Goal: Information Seeking & Learning: Learn about a topic

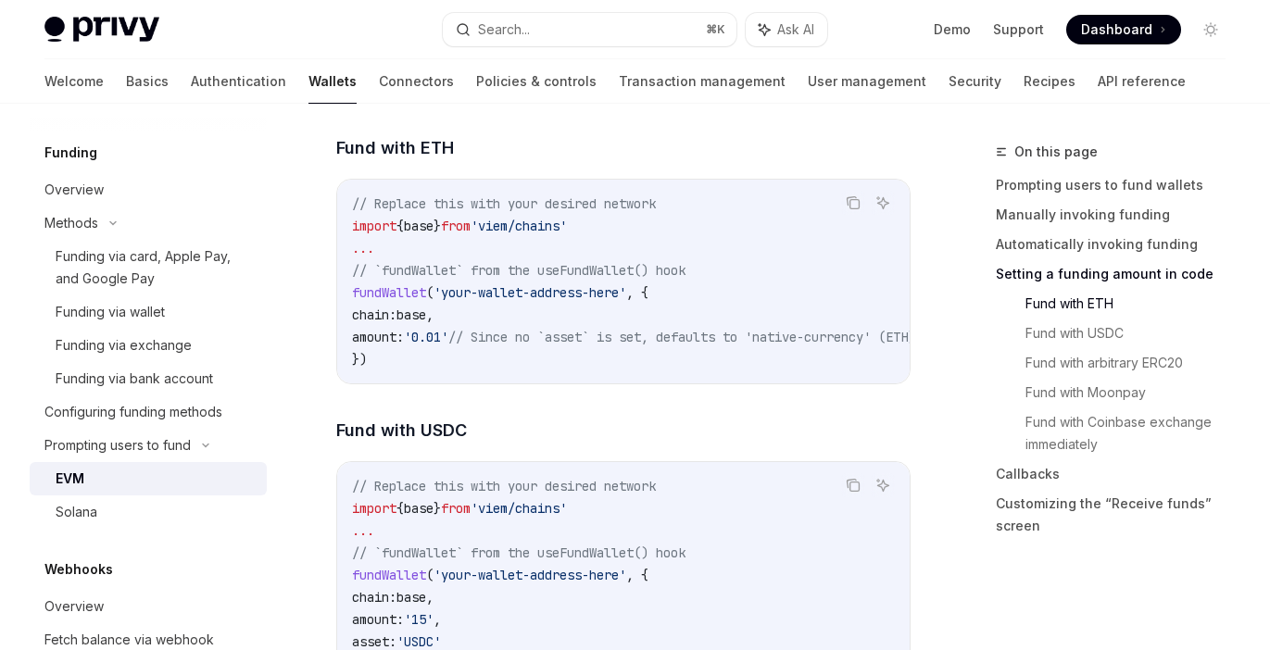
scroll to position [2732, 0]
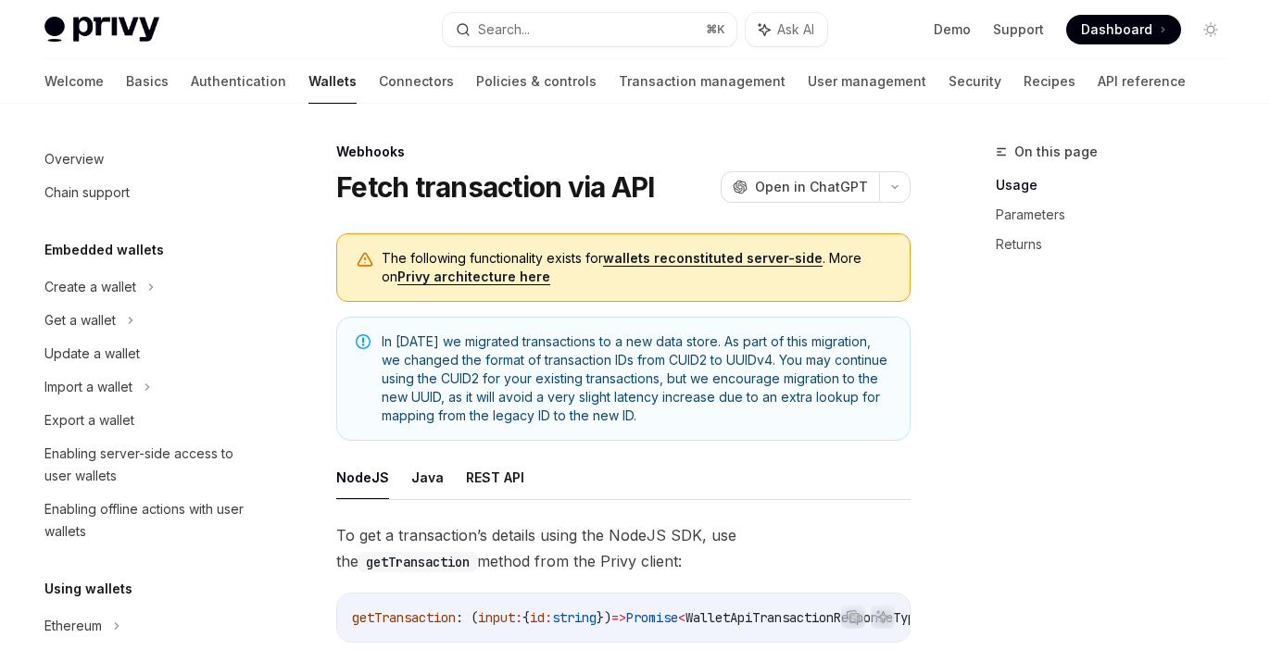
scroll to position [838, 0]
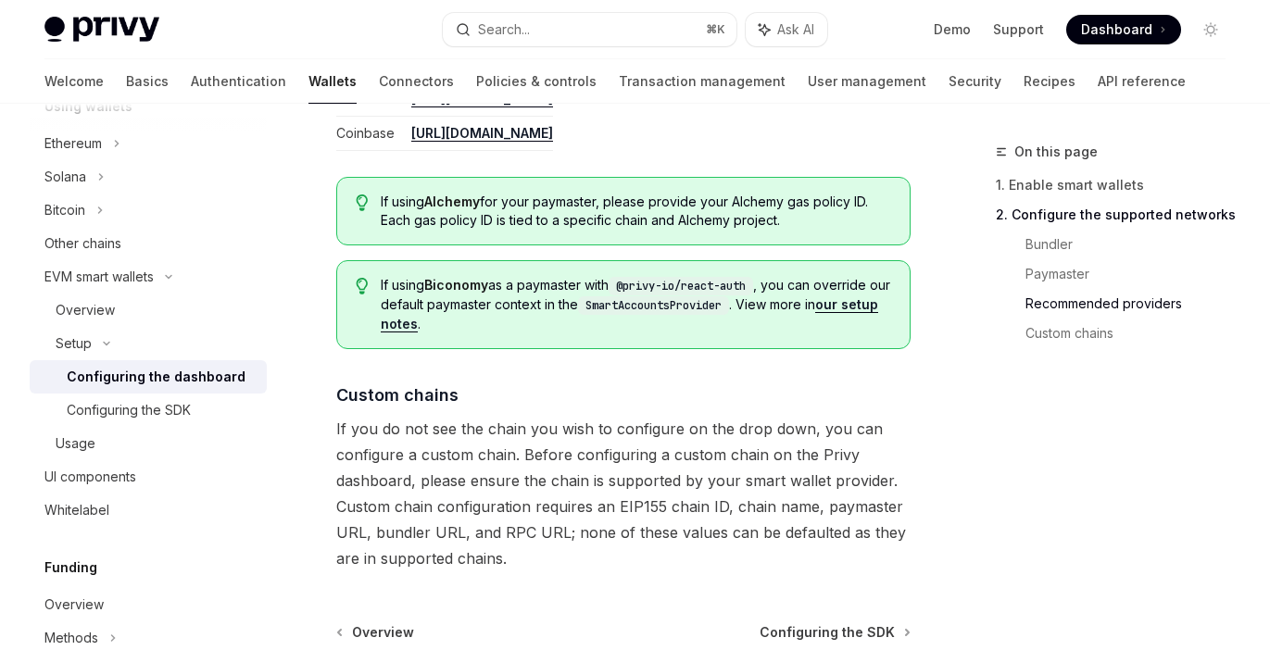
scroll to position [2621, 0]
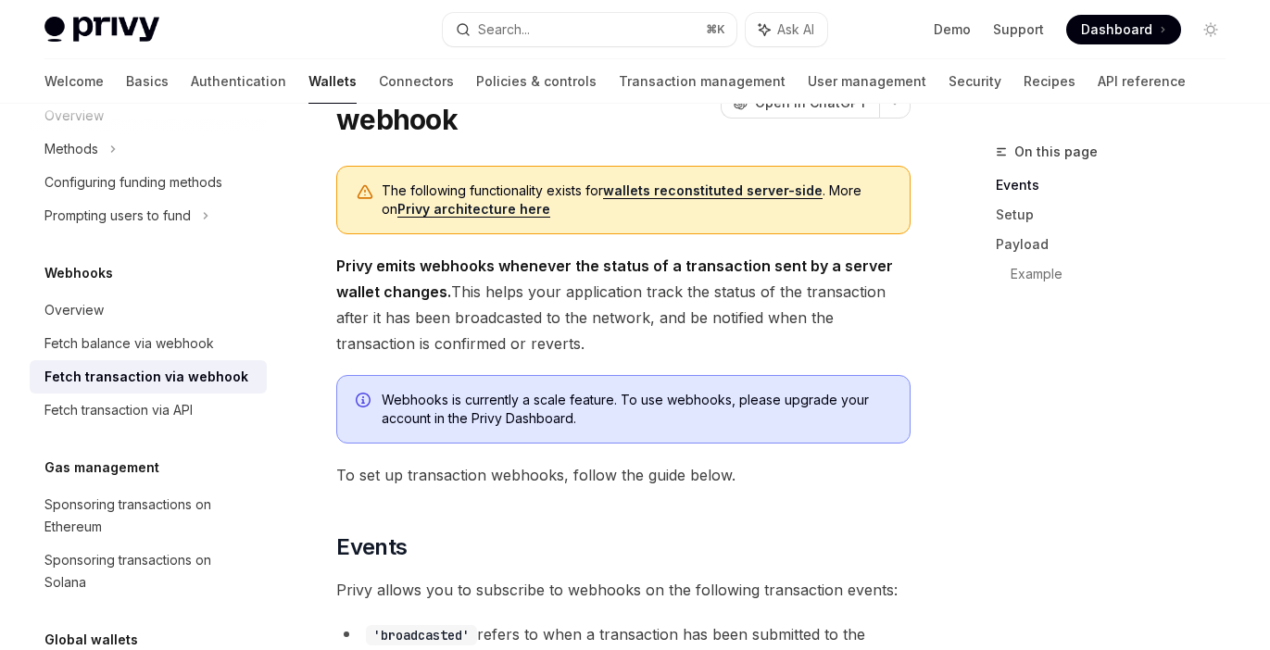
scroll to position [104, 0]
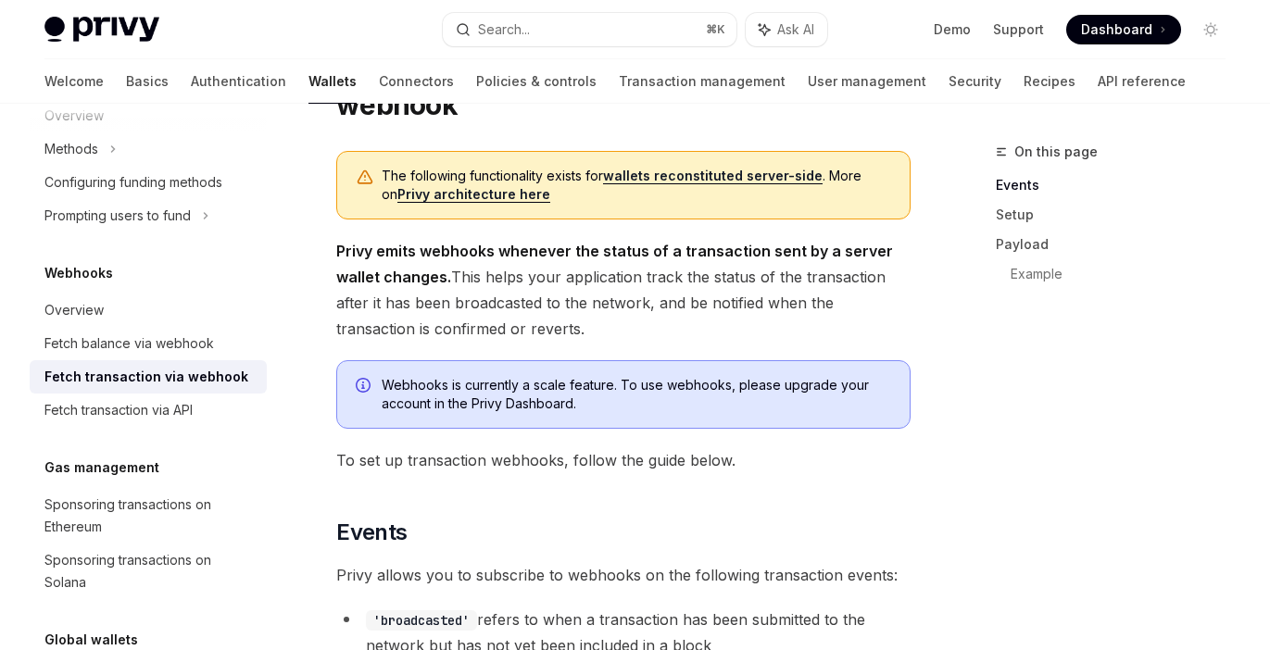
type textarea "*"
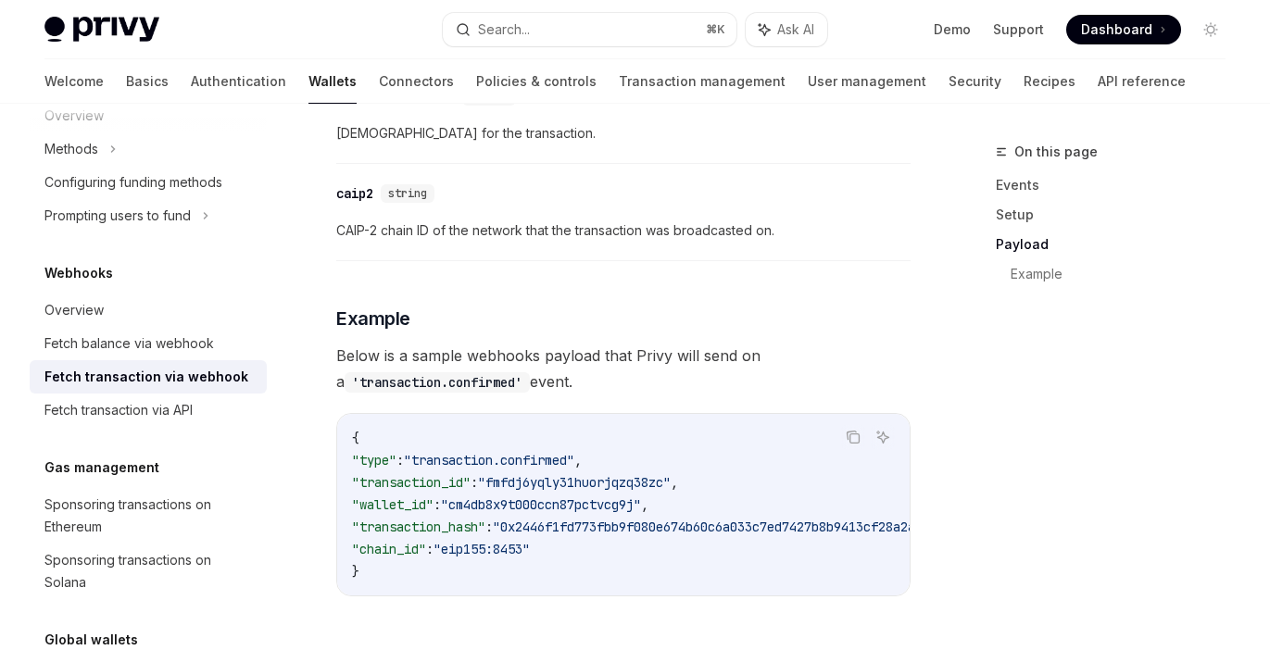
scroll to position [2142, 0]
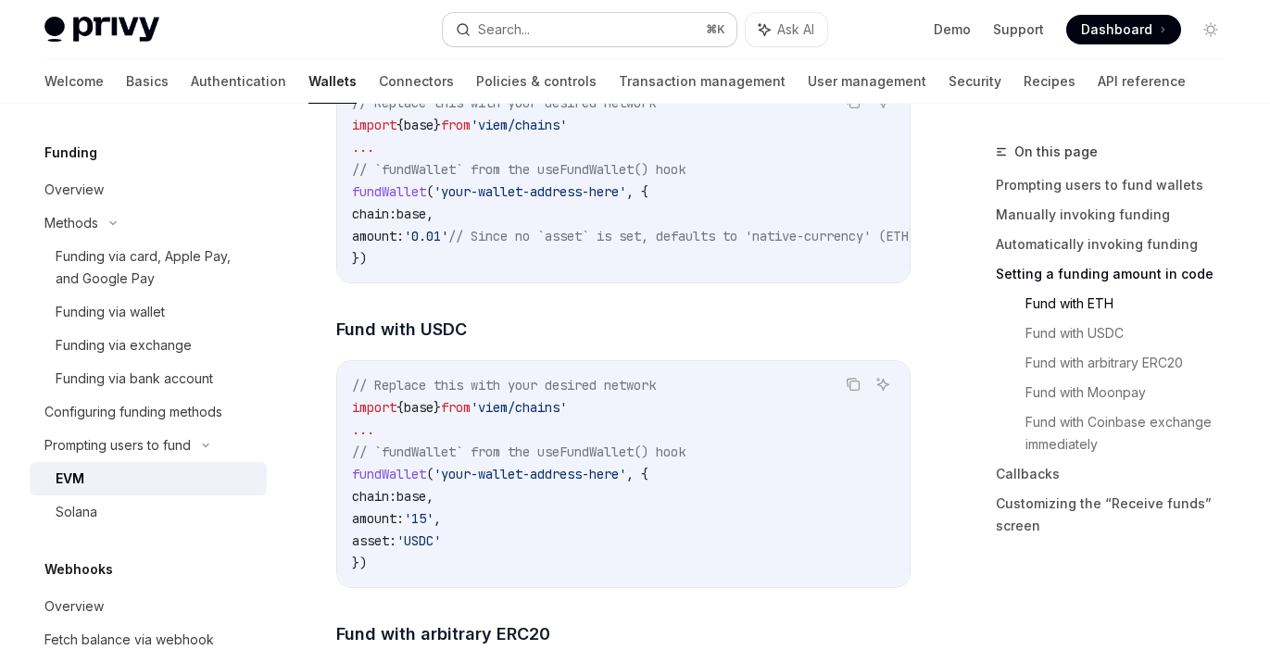
scroll to position [2851, 0]
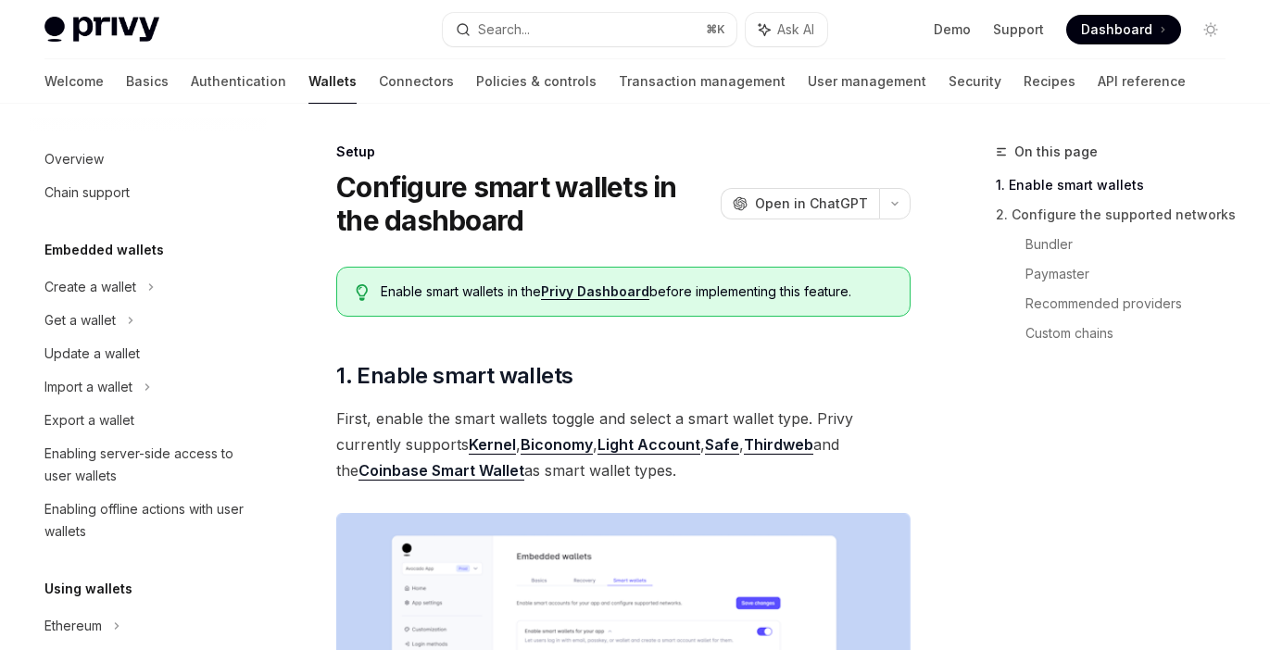
scroll to position [483, 0]
